Goal: Consume media (video, audio)

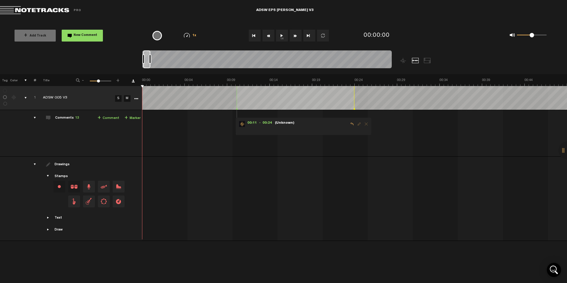
click at [280, 36] on button "1x" at bounding box center [282, 36] width 12 height 12
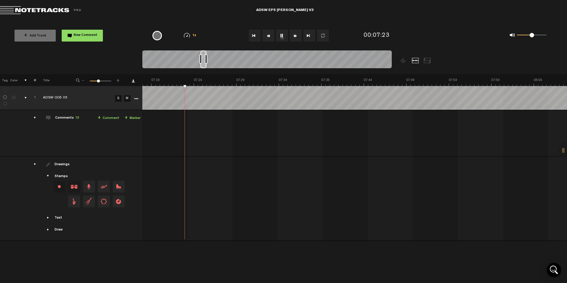
scroll to position [0, 3727]
drag, startPoint x: 197, startPoint y: 64, endPoint x: 203, endPoint y: 64, distance: 6.2
click at [203, 64] on div at bounding box center [203, 59] width 6 height 18
drag, startPoint x: 203, startPoint y: 64, endPoint x: 332, endPoint y: 64, distance: 129.2
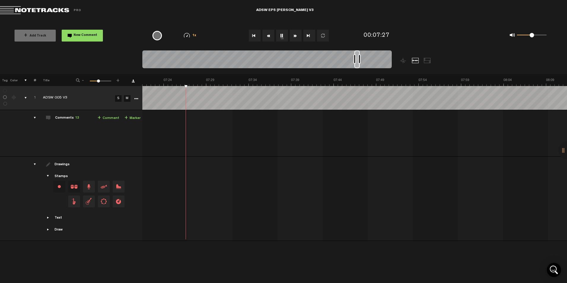
click at [357, 66] on div at bounding box center [356, 59] width 5 height 18
click at [286, 33] on button "1x" at bounding box center [282, 36] width 12 height 12
click at [290, 35] on button "Fast Forward" at bounding box center [295, 36] width 12 height 12
click at [279, 35] on button "1x" at bounding box center [282, 36] width 12 height 12
click at [295, 36] on button "Fast Forward" at bounding box center [295, 36] width 12 height 12
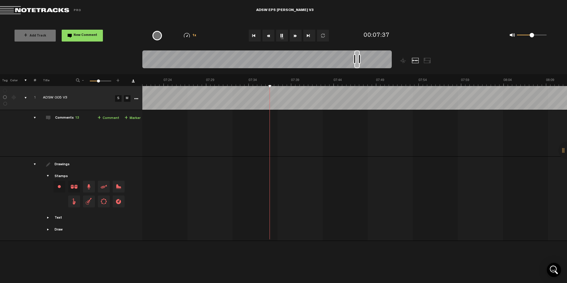
click at [295, 36] on button "Fast Forward" at bounding box center [295, 36] width 12 height 12
click at [306, 36] on button "Go to end" at bounding box center [309, 36] width 12 height 12
click at [254, 37] on button "Go to beginning" at bounding box center [255, 36] width 12 height 12
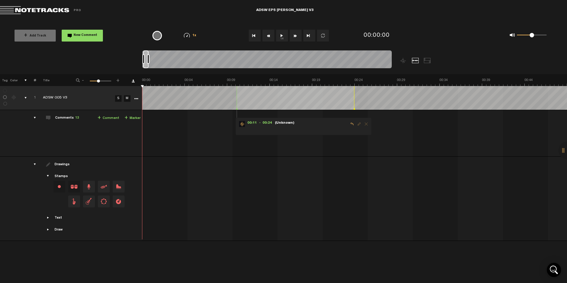
click at [281, 38] on button "1x" at bounding box center [282, 36] width 12 height 12
